Goal: Task Accomplishment & Management: Complete application form

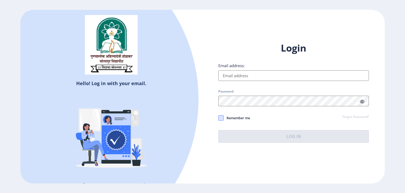
type input "[EMAIL_ADDRESS][DOMAIN_NAME]"
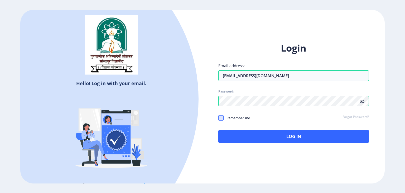
click at [221, 118] on span at bounding box center [220, 117] width 5 height 5
click at [219, 118] on input "Remember me" at bounding box center [218, 117] width 0 height 0
checkbox input "true"
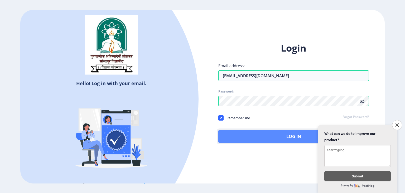
click at [279, 131] on button "Log In" at bounding box center [293, 136] width 151 height 13
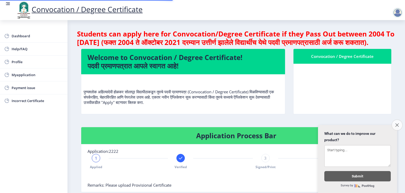
click at [394, 121] on button "Close survey" at bounding box center [397, 124] width 11 height 11
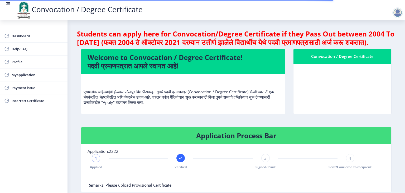
click at [259, 105] on p "पुण्यश्लोक अहिल्यादेवी होळकर सोलापूर विद्यापीठाकडून तुमचे पदवी प्रमाणपत्र (Conv…" at bounding box center [183, 91] width 199 height 26
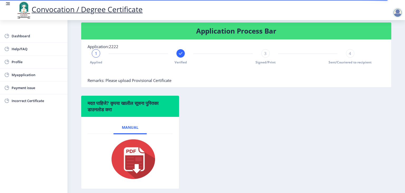
scroll to position [106, 0]
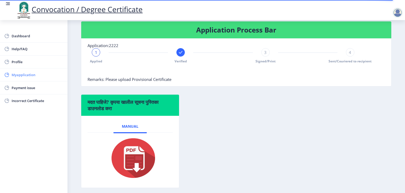
click at [13, 78] on link "Myapplication" at bounding box center [34, 74] width 68 height 13
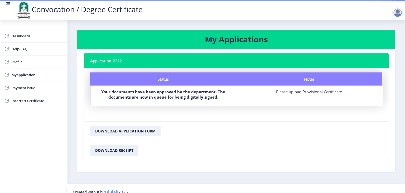
click at [294, 89] on div "Please upload Provisional Certificate" at bounding box center [309, 91] width 136 height 5
click at [183, 94] on b "Your documents have been approved by the department. The documents are now in q…" at bounding box center [163, 94] width 124 height 11
click at [169, 96] on b "Your documents have been approved by the department. The documents are now in q…" at bounding box center [163, 94] width 124 height 11
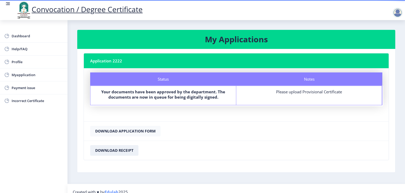
scroll to position [6, 0]
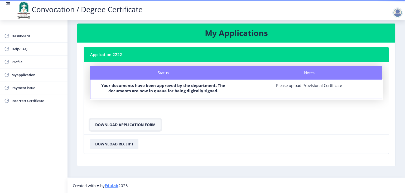
click at [125, 126] on button "Download Application Form" at bounding box center [125, 124] width 70 height 11
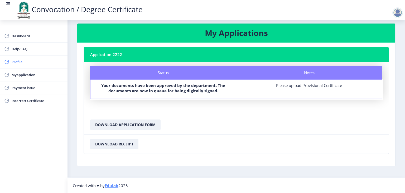
click at [16, 61] on span "Profile" at bounding box center [38, 62] width 52 height 6
select select
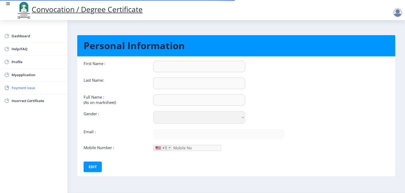
type input "[PERSON_NAME]"
type input "Rajput"
type input "[PERSON_NAME] [PERSON_NAME]"
select select "[DEMOGRAPHIC_DATA]"
type input "[EMAIL_ADDRESS][DOMAIN_NAME]"
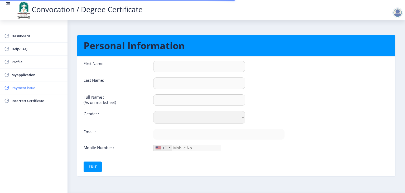
type input "9900873056"
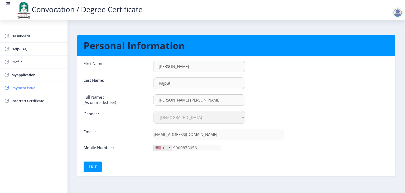
click at [25, 89] on span "Payment issue" at bounding box center [38, 87] width 52 height 6
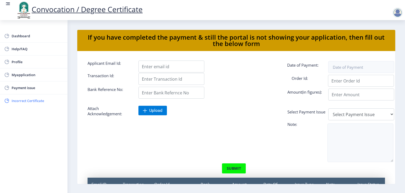
click at [25, 98] on span "Incorrect Certificate" at bounding box center [38, 100] width 52 height 6
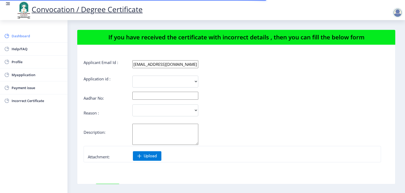
click at [18, 40] on link "Dashboard" at bounding box center [34, 36] width 68 height 13
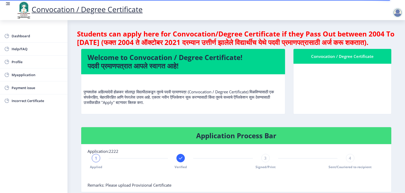
click at [180, 70] on h4 "Welcome to Convocation / Degree Certificate! पदवी प्रमाणपत्रात आपले स्वागत आहे!" at bounding box center [183, 61] width 191 height 17
click at [188, 85] on nb-card-body "पुण्यश्लोक अहिल्यादेवी होळकर सोलापूर विद्यापीठाकडून तुमचे पदवी प्रमाणपत्र (Conv…" at bounding box center [183, 94] width 204 height 40
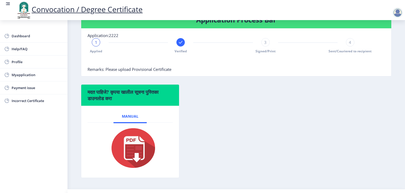
scroll to position [116, 0]
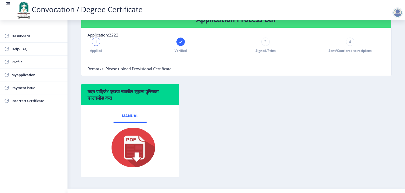
click at [178, 46] on div at bounding box center [180, 41] width 8 height 8
click at [180, 44] on span "2" at bounding box center [181, 41] width 2 height 5
click at [264, 44] on span "3" at bounding box center [265, 41] width 2 height 5
click at [351, 46] on div "4" at bounding box center [350, 41] width 8 height 8
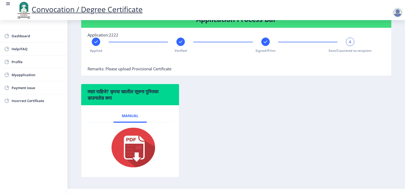
click at [351, 46] on div "4" at bounding box center [350, 41] width 8 height 8
click at [265, 44] on rect at bounding box center [265, 41] width 5 height 5
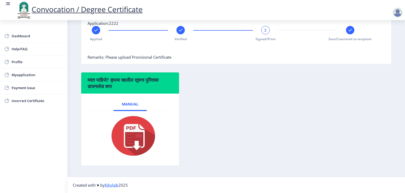
scroll to position [136, 0]
